Goal: Transaction & Acquisition: Purchase product/service

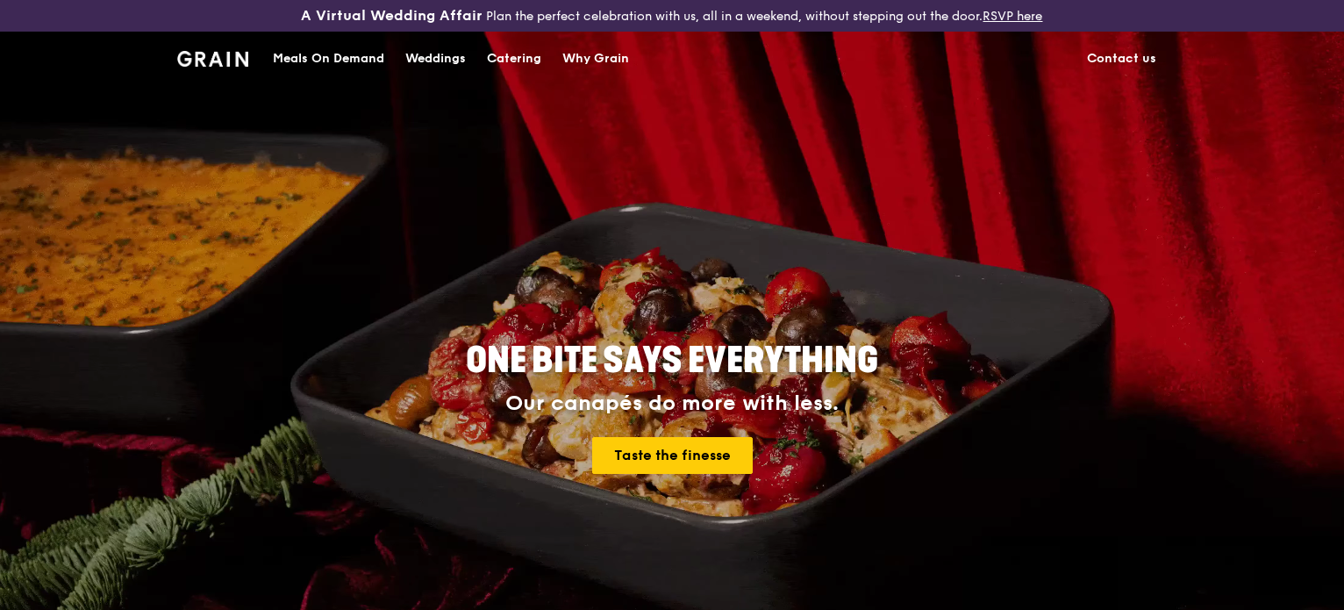
click at [333, 63] on div "Meals On Demand" at bounding box center [328, 58] width 111 height 53
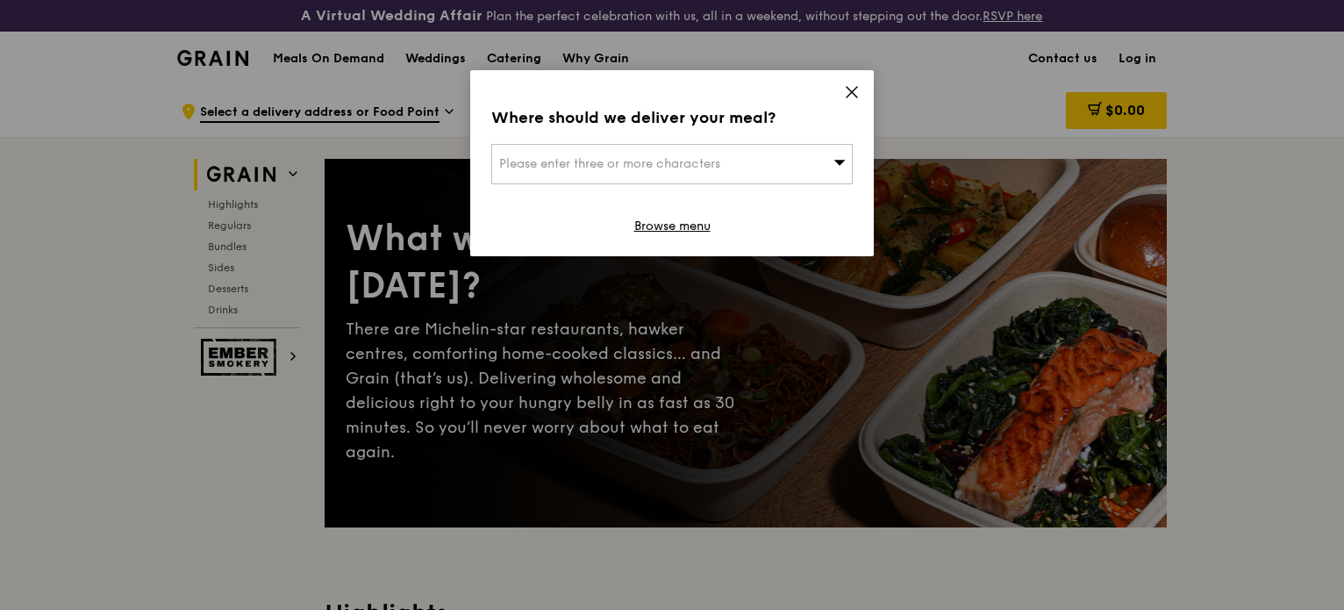
click at [741, 154] on div "Please enter three or more characters" at bounding box center [671, 164] width 361 height 40
paste input "118535"
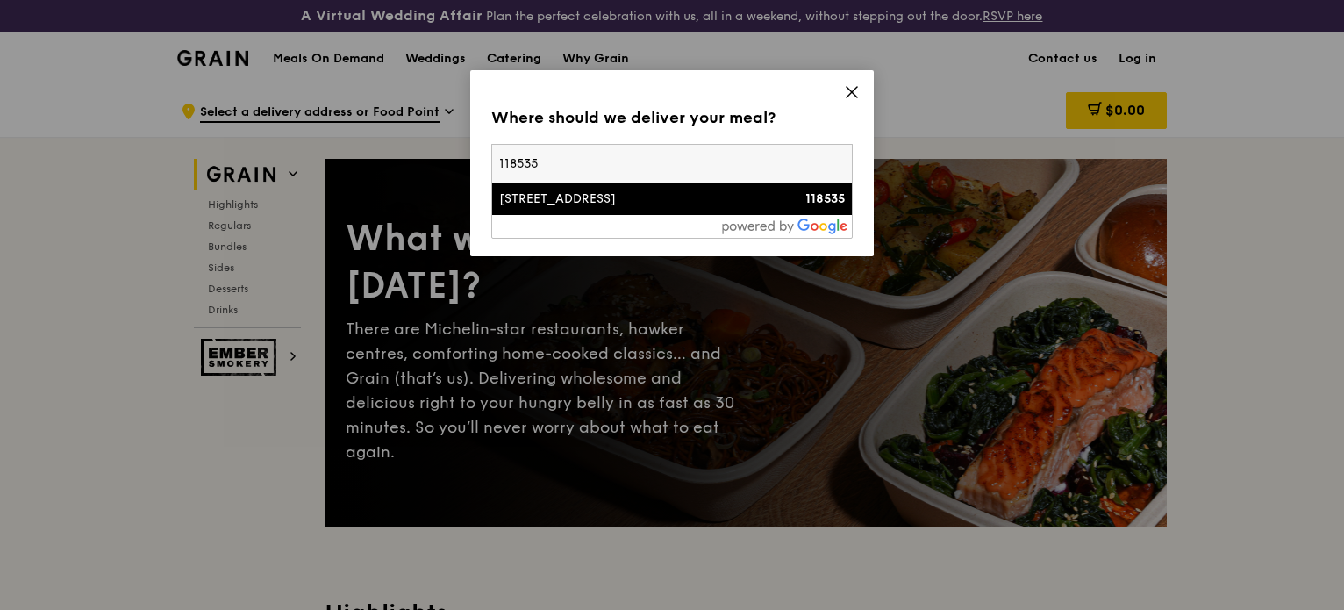
type input "118535"
click at [593, 210] on li "[STREET_ADDRESS] 118535" at bounding box center [672, 199] width 360 height 32
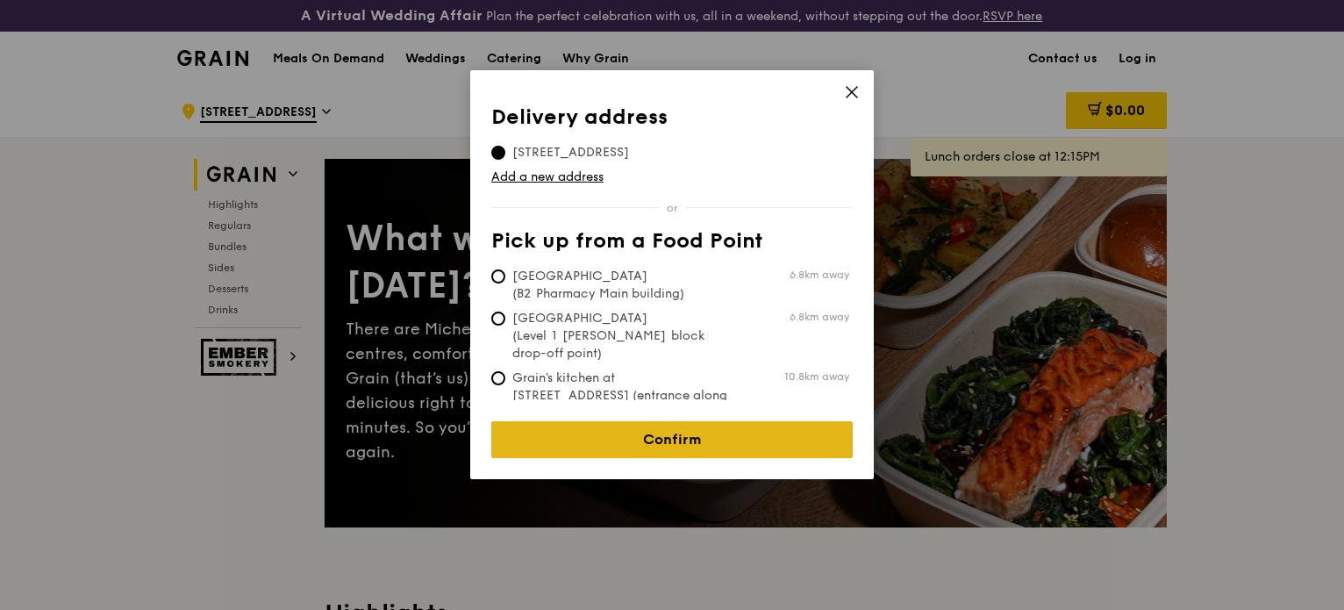
click at [603, 423] on link "Confirm" at bounding box center [671, 439] width 361 height 37
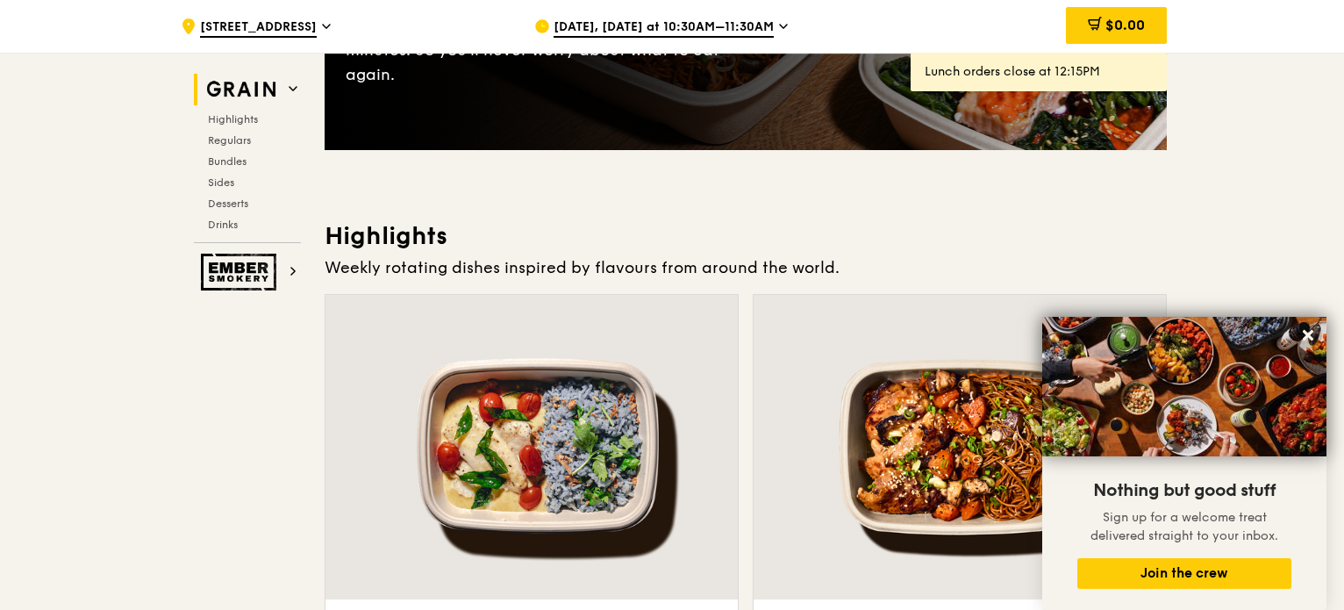
scroll to position [614, 0]
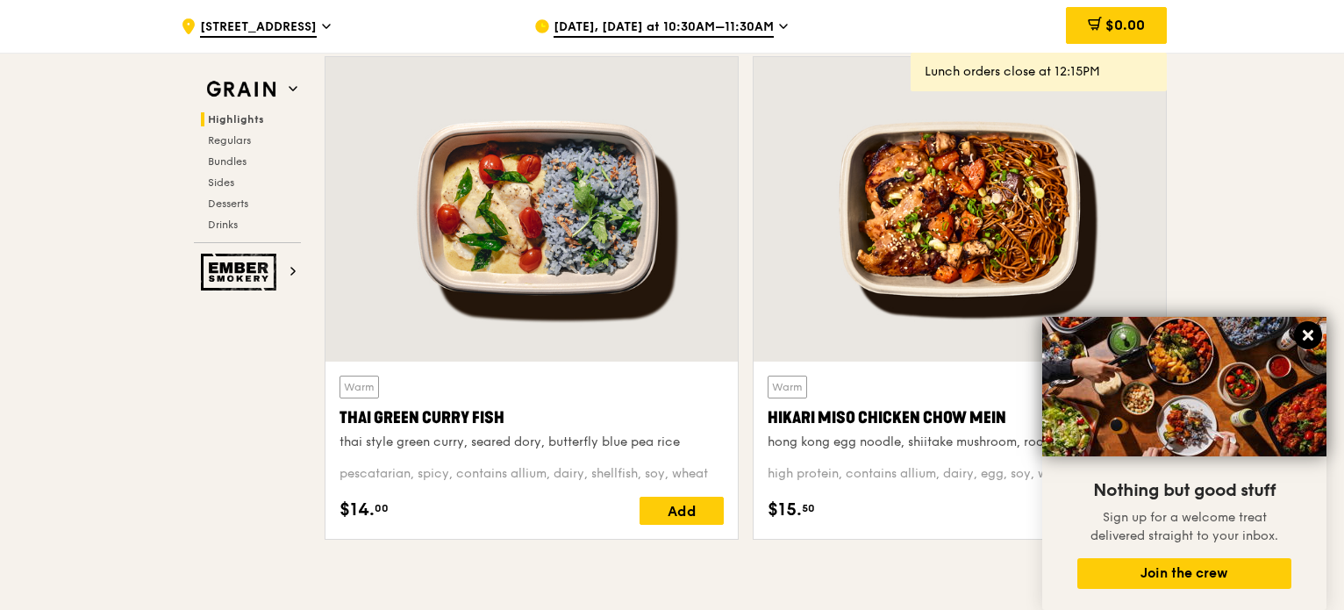
click at [1312, 332] on icon at bounding box center [1308, 335] width 11 height 11
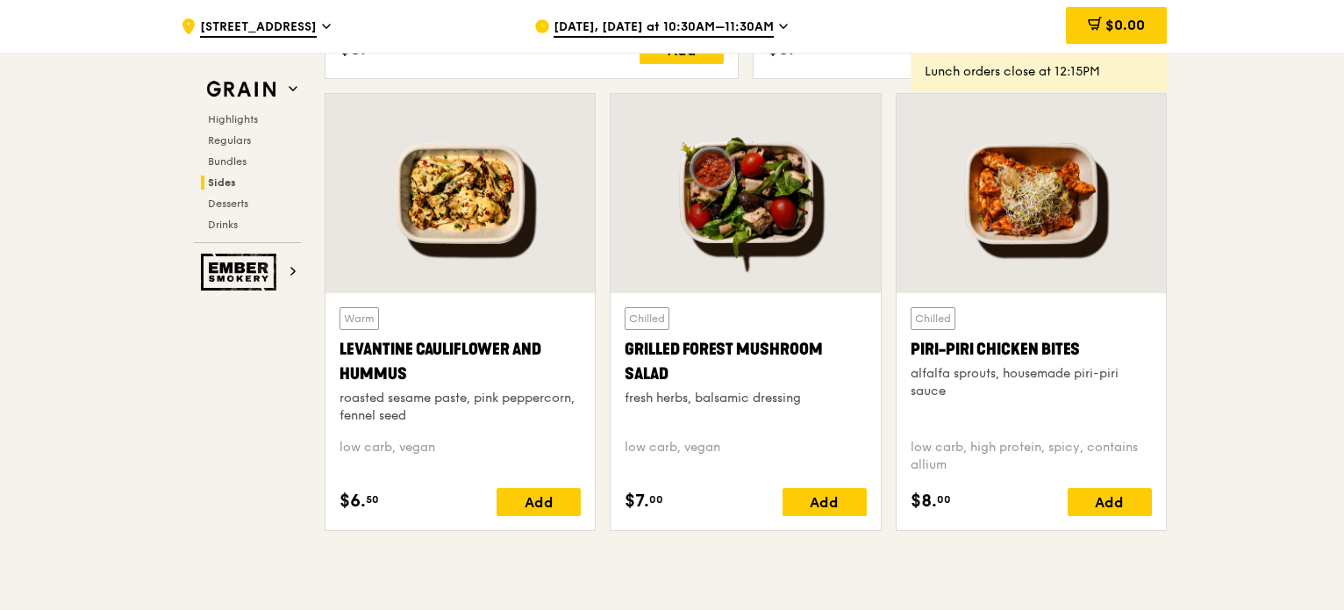
scroll to position [4475, 0]
